Goal: Task Accomplishment & Management: Manage account settings

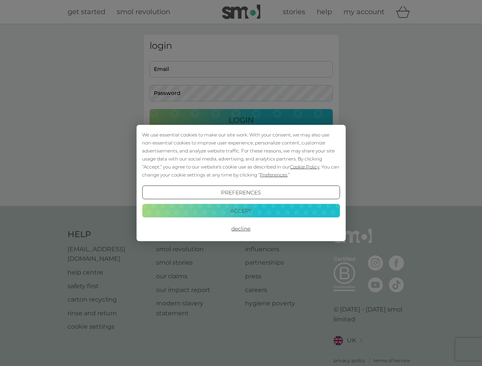
click at [305, 167] on span "Cookie Policy" at bounding box center [304, 167] width 29 height 6
click at [273, 175] on div "login Email Password Login ● ● ● ● ● ● ● ● ● ● ● ● ● ● ● ● ● ● ● ● ● ● ● ● ● ● …" at bounding box center [241, 115] width 195 height 161
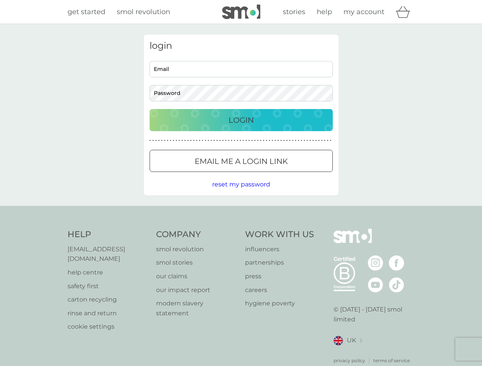
click at [241, 193] on div "login Email Password Login ● ● ● ● ● ● ● ● ● ● ● ● ● ● ● ● ● ● ● ● ● ● ● ● ● ● …" at bounding box center [241, 115] width 195 height 161
click at [241, 229] on div "Help [EMAIL_ADDRESS][DOMAIN_NAME] help centre safety first carton recycling rin…" at bounding box center [241, 297] width 347 height 136
click at [241, 211] on div "Help [EMAIL_ADDRESS][DOMAIN_NAME] help centre safety first carton recycling rin…" at bounding box center [241, 296] width 482 height 181
